Goal: Task Accomplishment & Management: Manage account settings

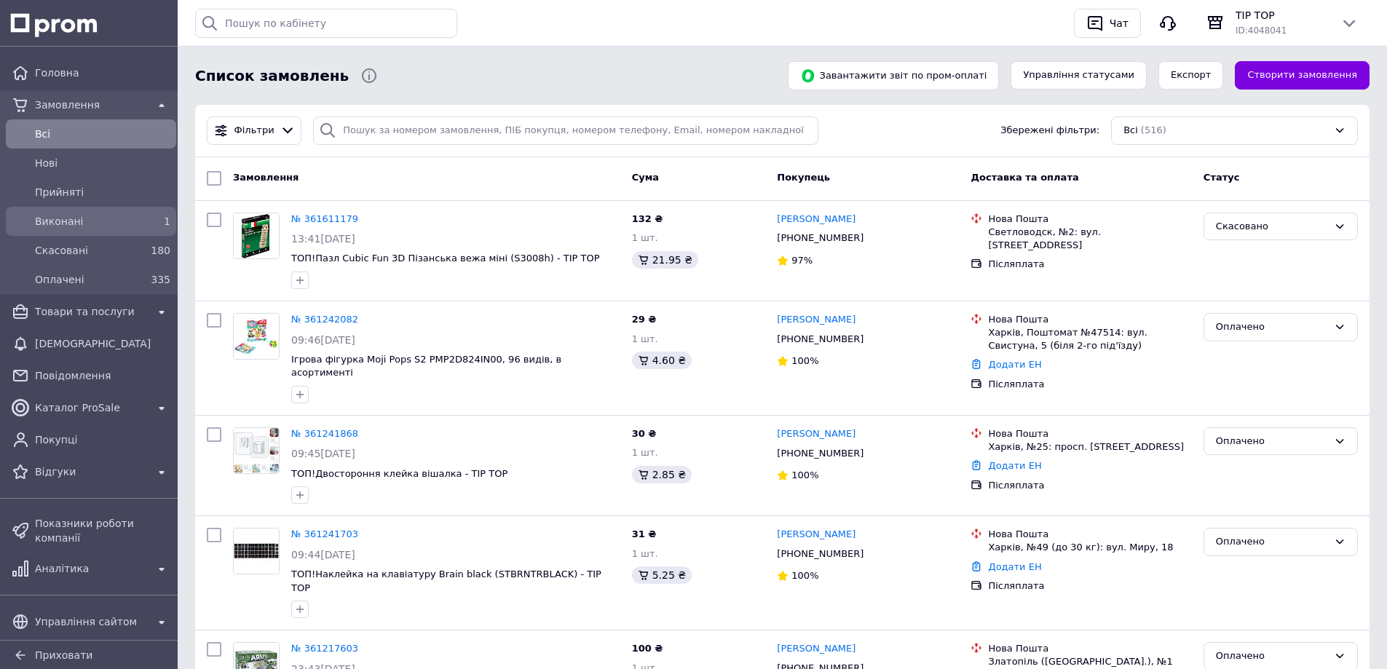
click at [104, 218] on span "Виконані" at bounding box center [88, 221] width 106 height 15
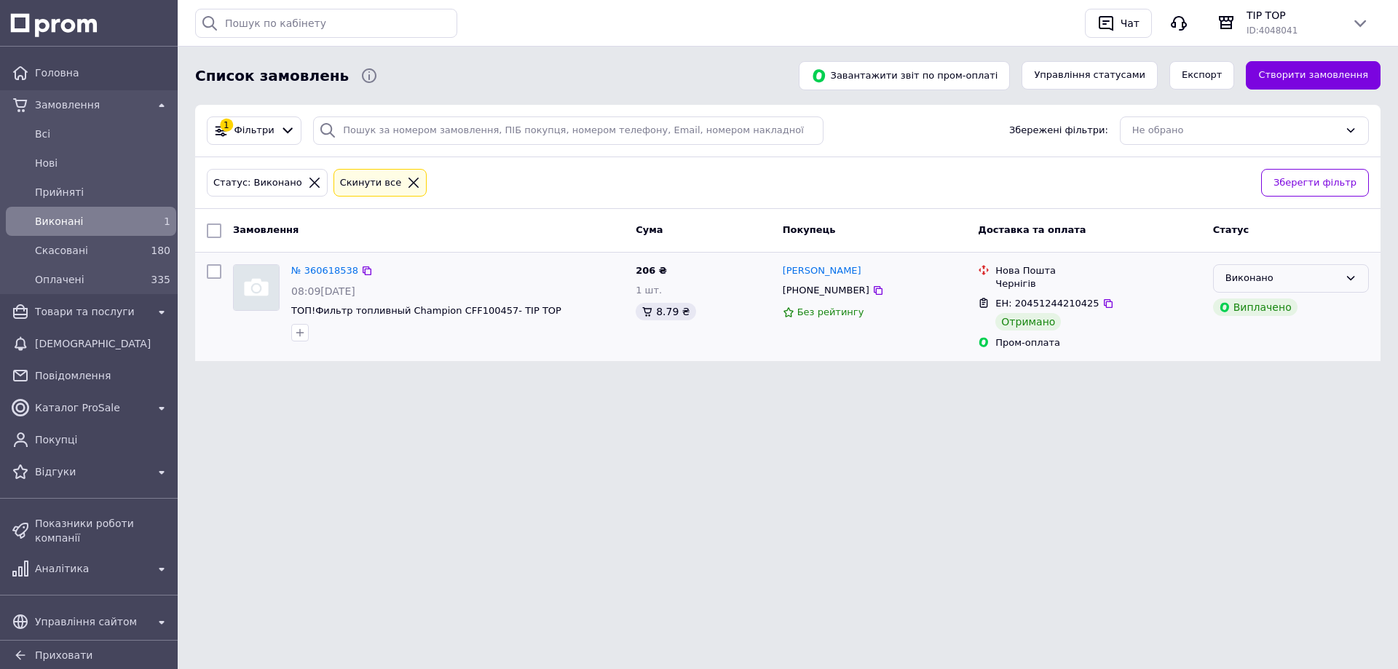
drag, startPoint x: 1336, startPoint y: 277, endPoint x: 1312, endPoint y: 289, distance: 26.7
click at [1335, 277] on div "Виконано" at bounding box center [1282, 278] width 114 height 15
click at [1252, 359] on li "Оплачено" at bounding box center [1291, 362] width 154 height 27
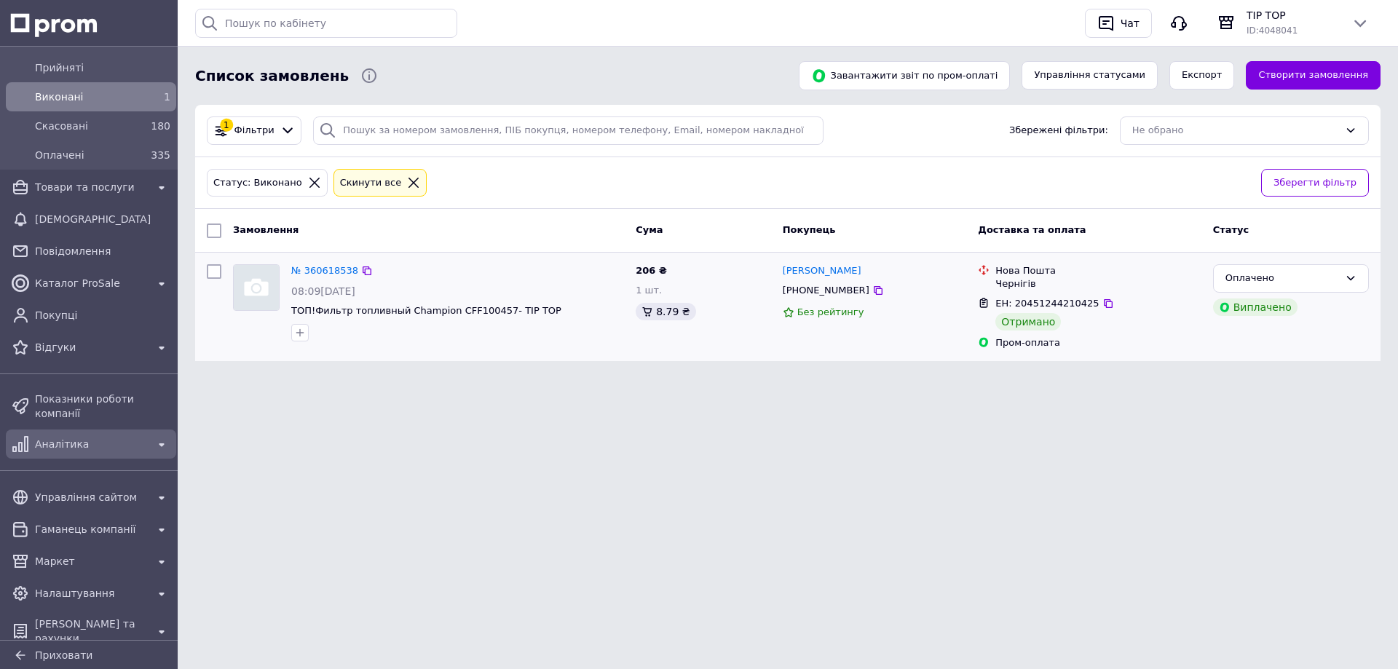
click at [86, 437] on span "Аналітика" at bounding box center [91, 444] width 112 height 15
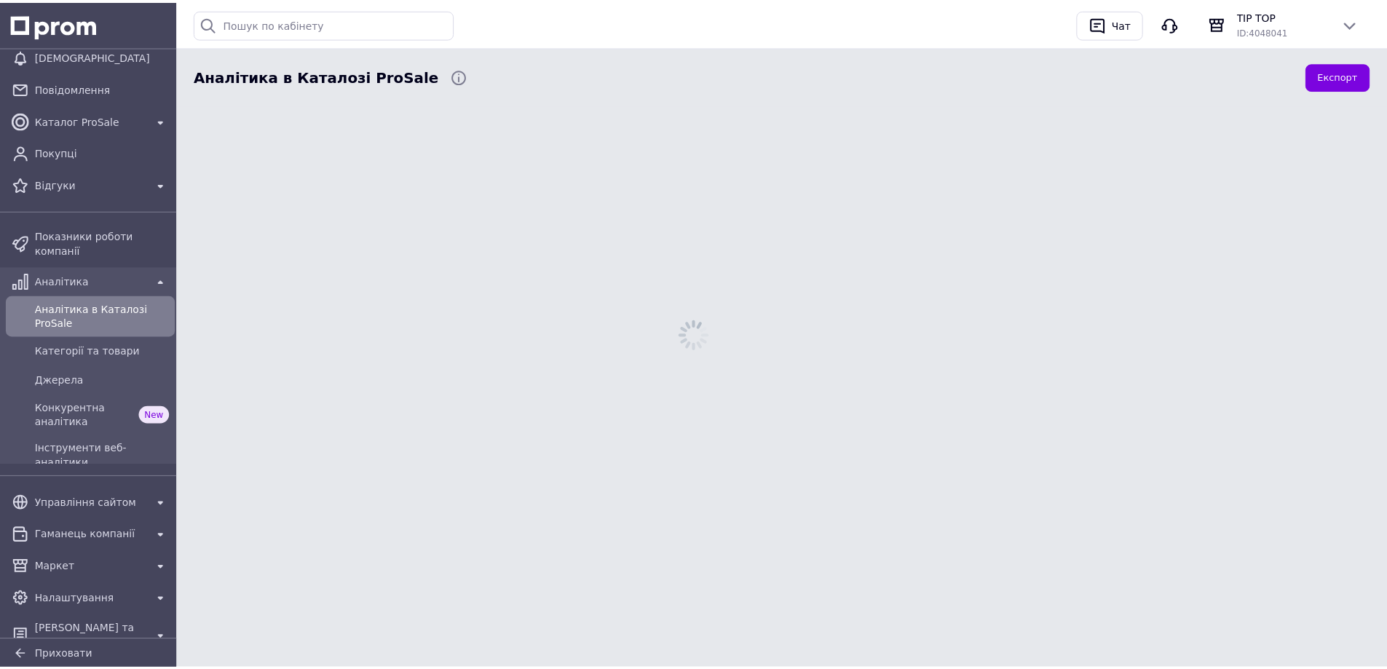
scroll to position [119, 0]
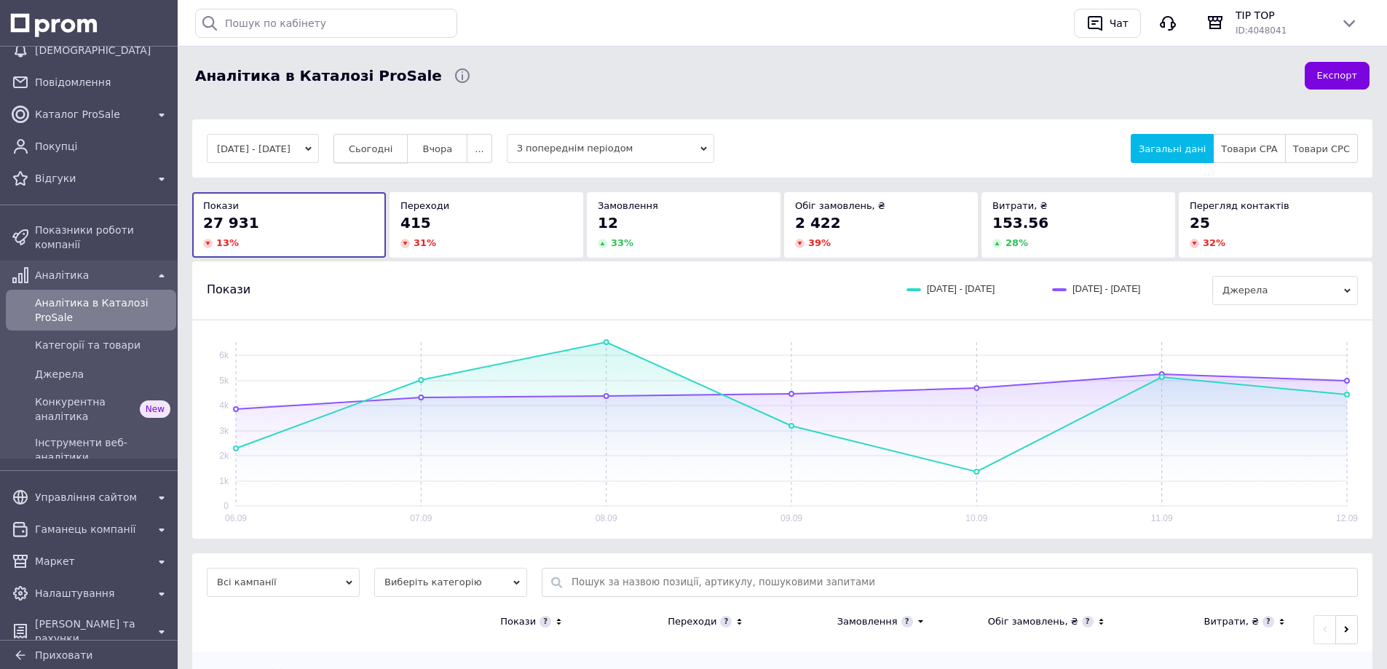
click at [392, 151] on span "Сьогодні" at bounding box center [371, 148] width 44 height 11
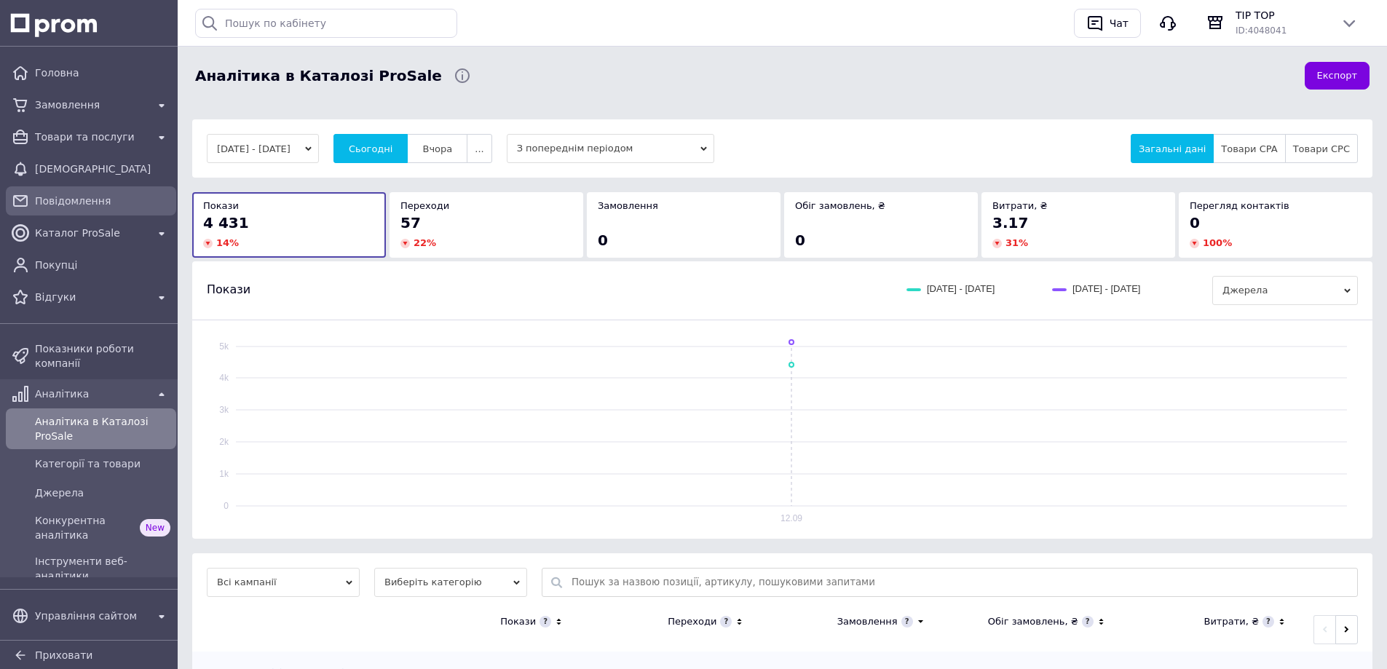
click at [103, 214] on link "Повідомлення" at bounding box center [91, 200] width 182 height 29
